Goal: Information Seeking & Learning: Learn about a topic

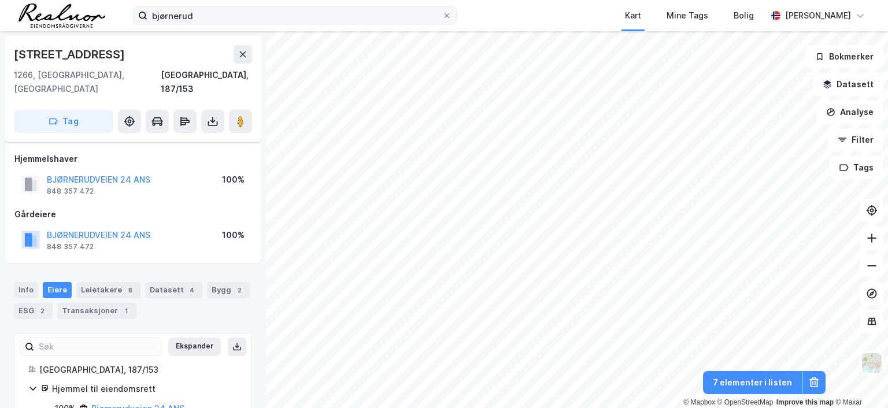
scroll to position [22, 0]
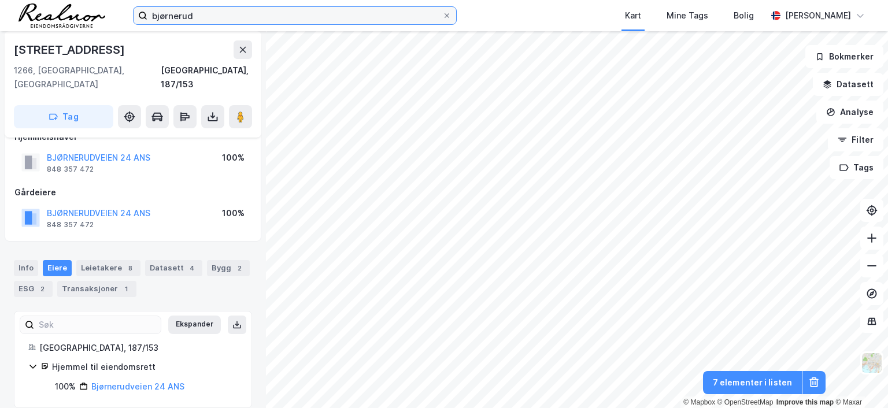
click at [220, 17] on input "bjørnerud" at bounding box center [294, 15] width 295 height 17
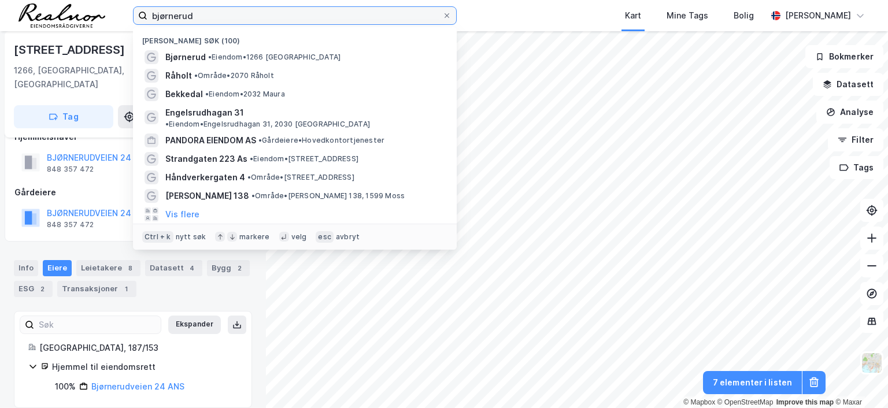
drag, startPoint x: 138, startPoint y: 14, endPoint x: 101, endPoint y: 15, distance: 37.6
click at [101, 15] on div "bjørnerud Nylige søk (100) Bjørnerud • Eiendom • 1266 Oslo Råholt • Område • [G…" at bounding box center [444, 15] width 888 height 31
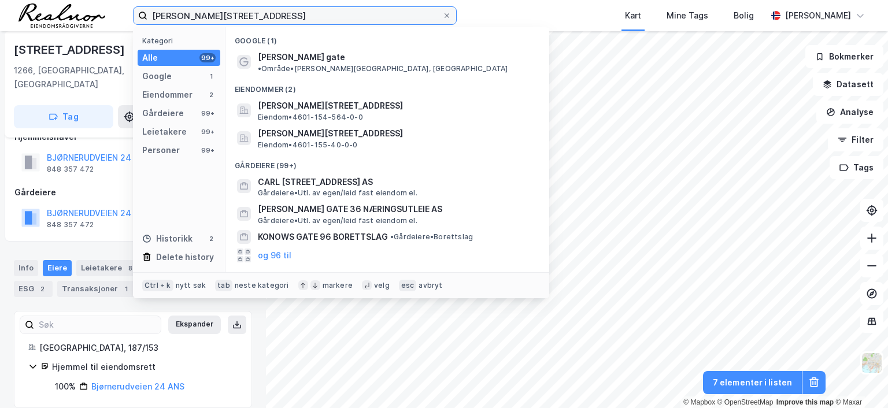
type input "[PERSON_NAME][STREET_ADDRESS]"
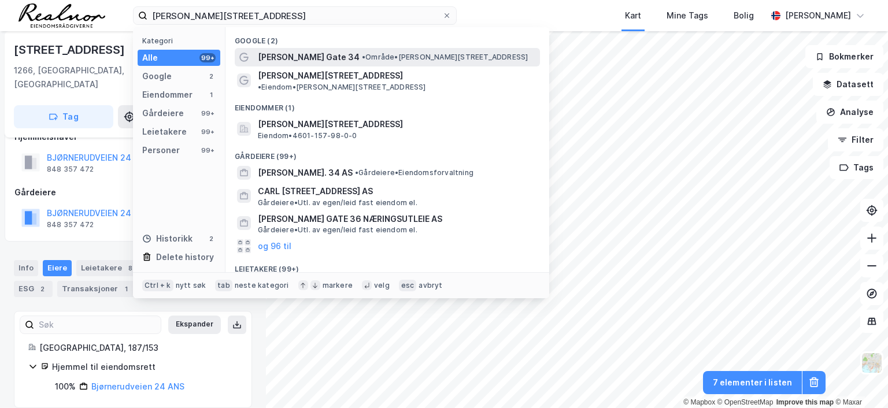
click at [314, 57] on span "[PERSON_NAME] Gate 34" at bounding box center [309, 57] width 102 height 14
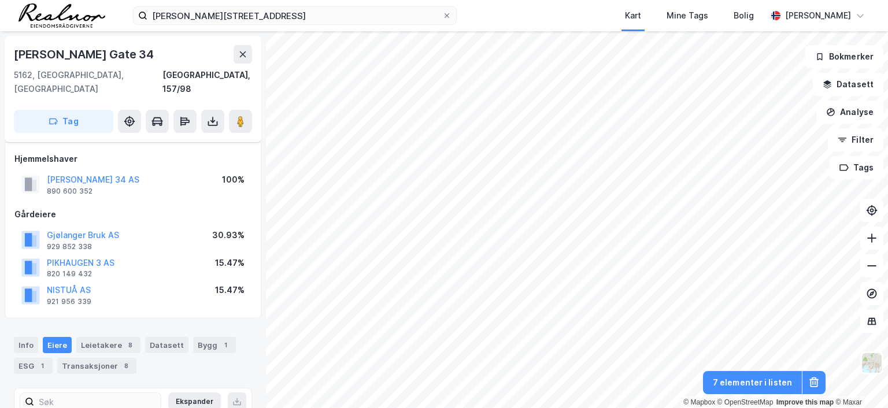
scroll to position [22, 0]
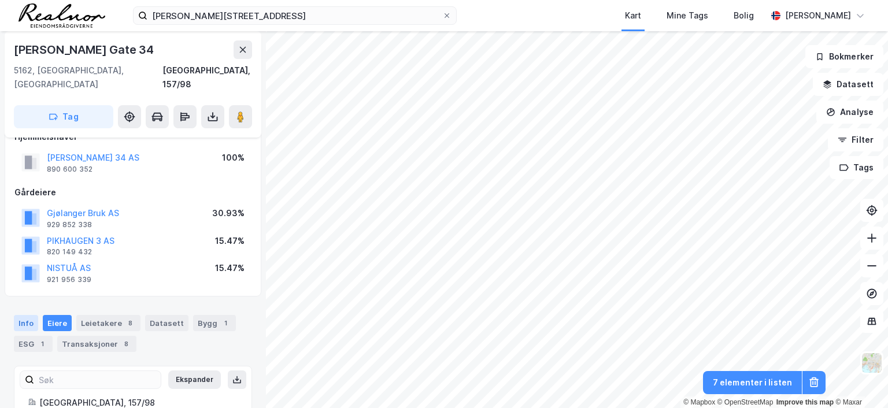
click at [27, 315] on div "Info" at bounding box center [26, 323] width 24 height 16
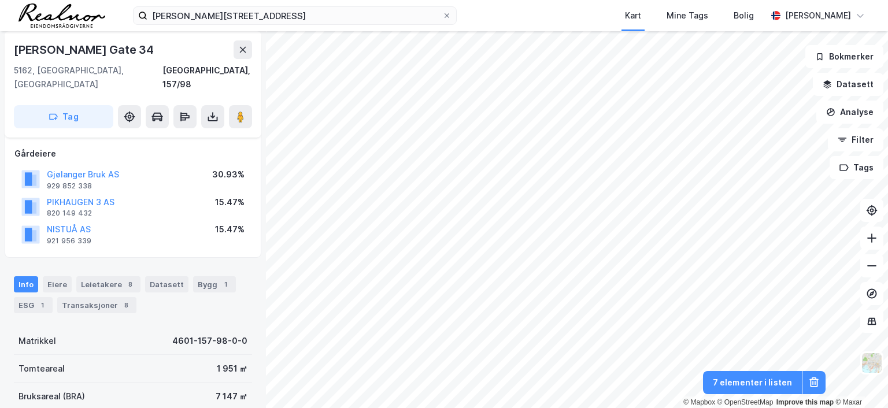
scroll to position [80, 0]
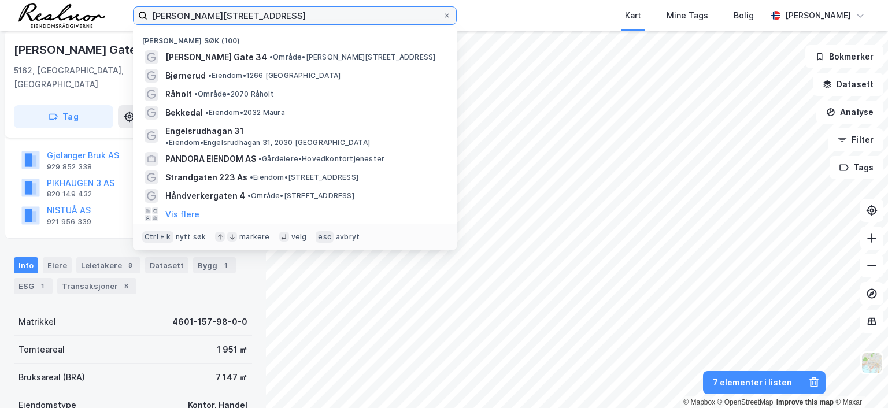
click at [258, 11] on input "[PERSON_NAME][STREET_ADDRESS]" at bounding box center [294, 15] width 295 height 17
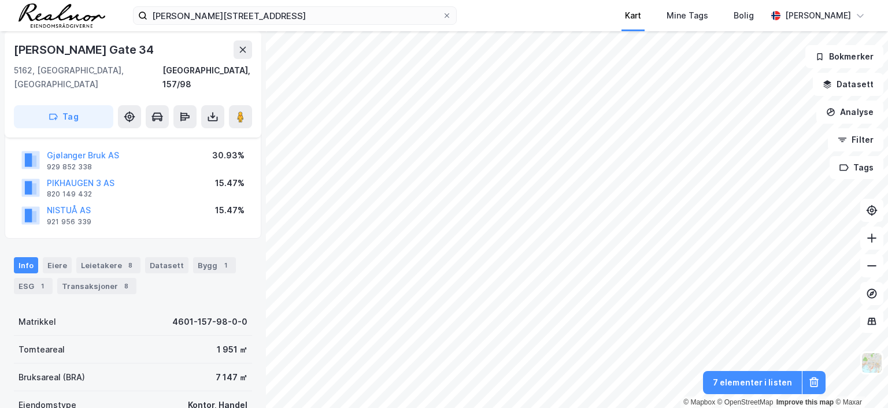
scroll to position [0, 0]
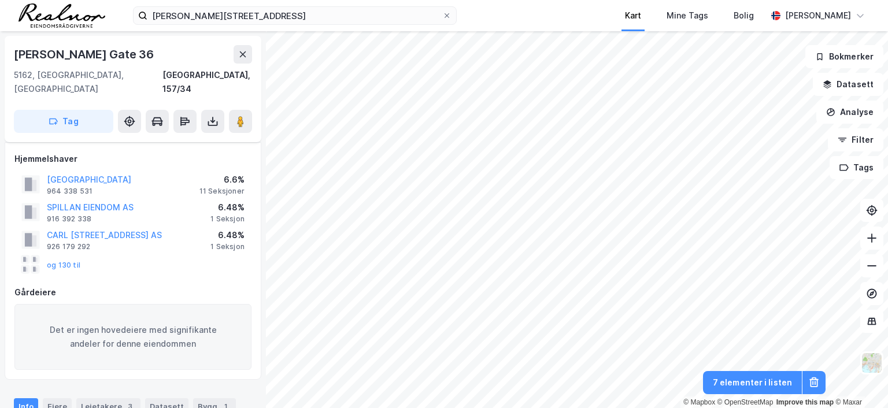
scroll to position [80, 0]
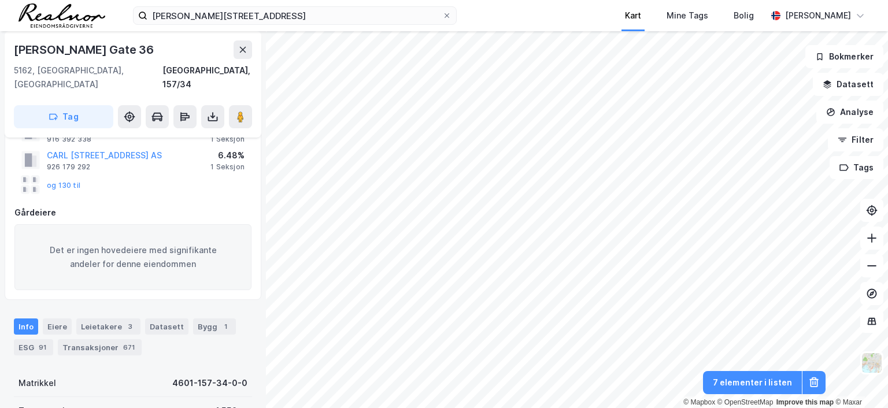
scroll to position [80, 0]
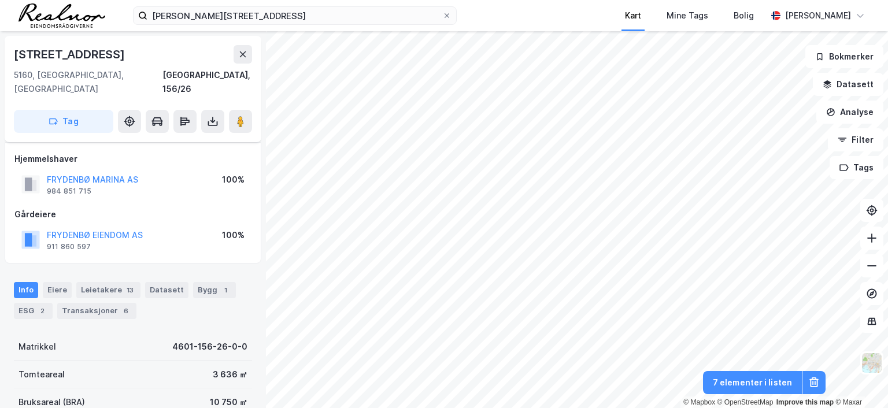
scroll to position [80, 0]
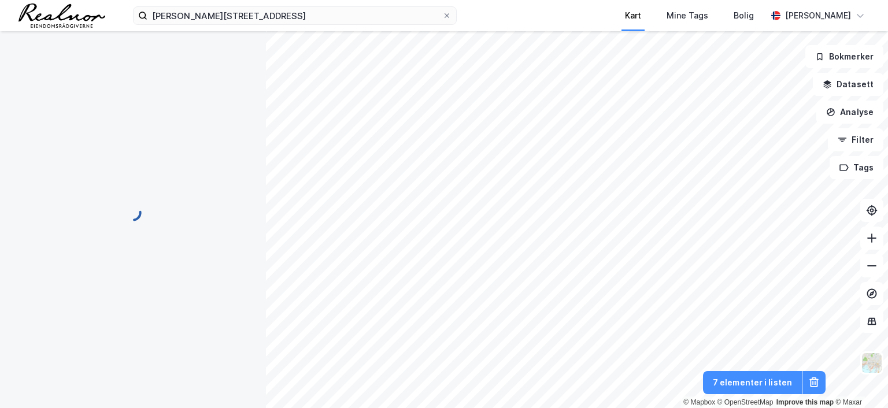
scroll to position [80, 0]
